Goal: Task Accomplishment & Management: Manage account settings

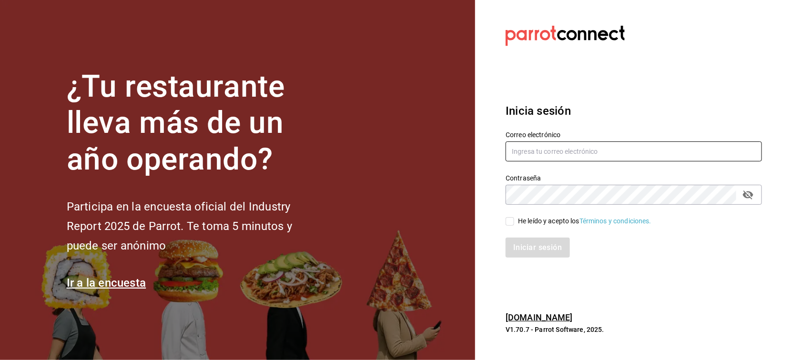
click at [546, 148] on input "text" at bounding box center [634, 152] width 256 height 20
paste input "[EMAIL_ADDRESS][DOMAIN_NAME]"
type input "[EMAIL_ADDRESS][DOMAIN_NAME]"
click at [511, 224] on input "He leído y acepto los Términos y condiciones." at bounding box center [510, 221] width 9 height 9
checkbox input "true"
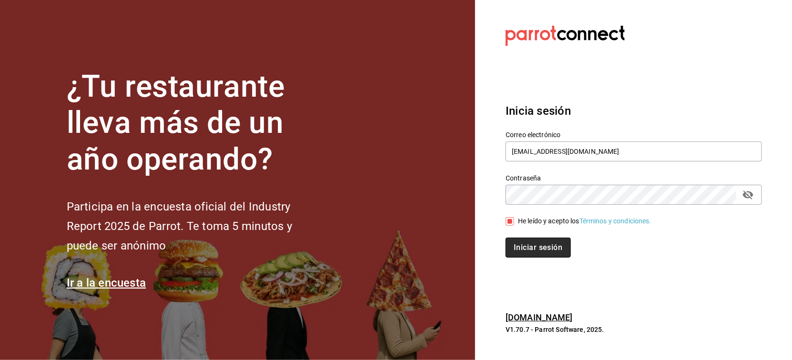
click at [523, 248] on button "Iniciar sesión" at bounding box center [538, 248] width 65 height 20
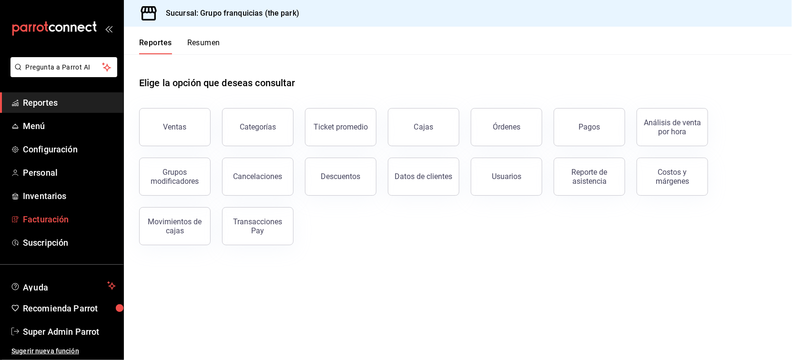
click at [56, 220] on span "Facturación" at bounding box center [69, 219] width 93 height 13
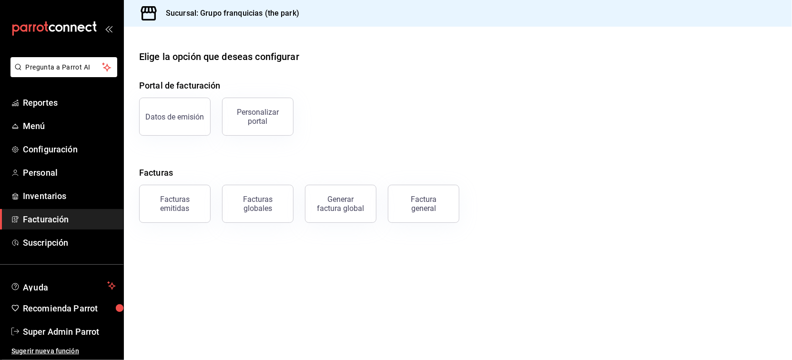
click at [229, 99] on button "Personalizar portal" at bounding box center [258, 117] width 72 height 38
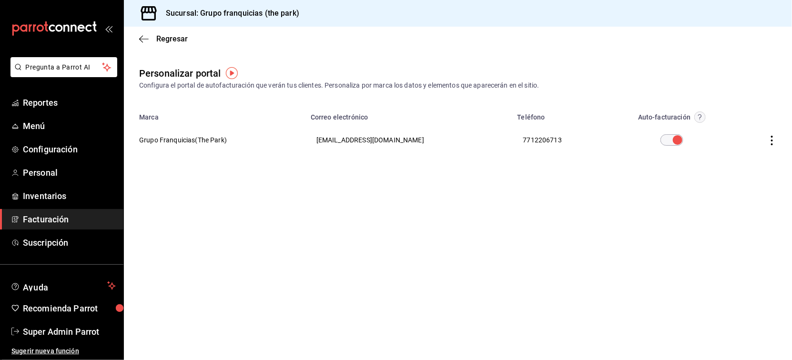
click at [770, 139] on icon "button" at bounding box center [773, 141] width 10 height 10
click at [764, 139] on li "Editar" at bounding box center [729, 128] width 95 height 24
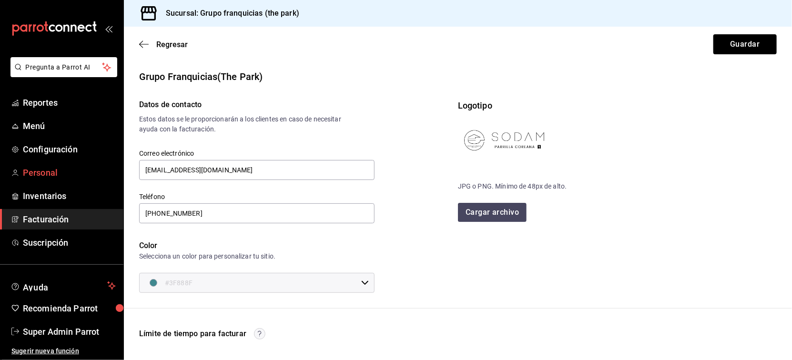
drag, startPoint x: 266, startPoint y: 172, endPoint x: 123, endPoint y: 173, distance: 143.0
click at [123, 173] on div "Pregunta a Parrot AI Reportes Menú Configuración Personal Inventarios Facturaci…" at bounding box center [396, 180] width 792 height 360
click at [212, 208] on input "[PHONE_NUMBER]" at bounding box center [257, 214] width 236 height 20
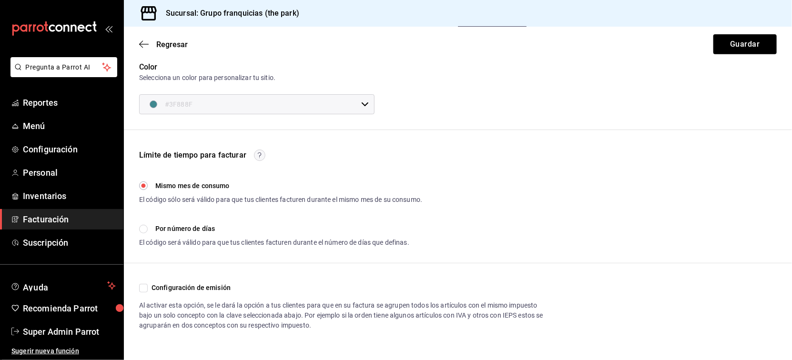
scroll to position [191, 0]
